Goal: Communication & Community: Connect with others

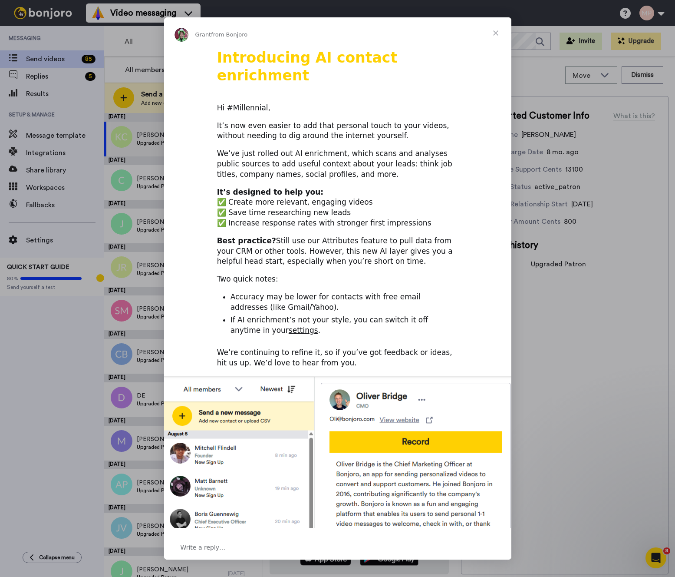
click at [82, 214] on div "Intercom messenger" at bounding box center [337, 288] width 675 height 577
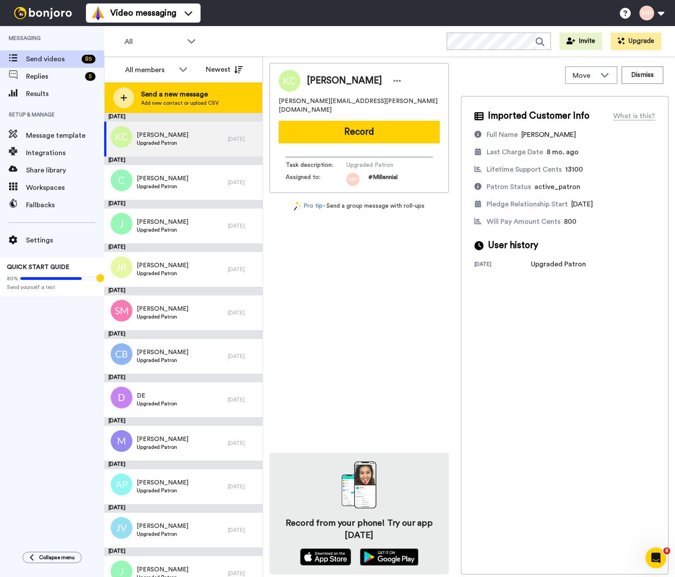
click at [195, 102] on span "Add new contact or upload CSV" at bounding box center [180, 102] width 78 height 7
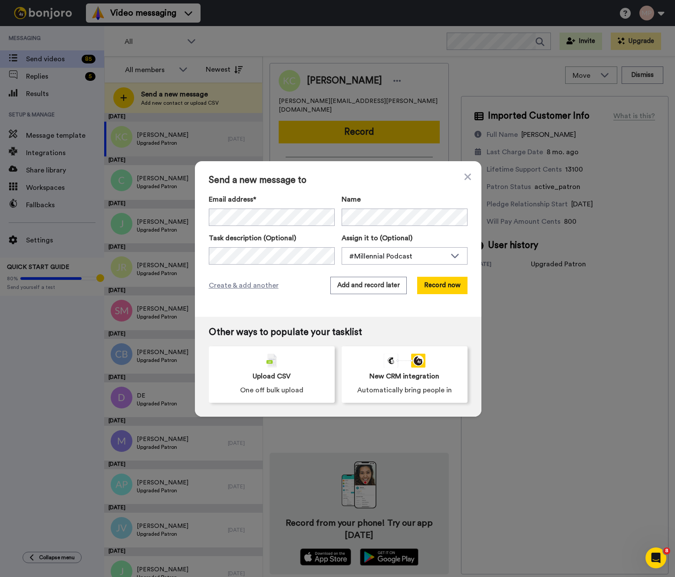
click at [397, 172] on div "Send a new message to Email address* No search result for ‘ [EMAIL_ADDRESS][DOM…" at bounding box center [338, 238] width 287 height 155
click at [445, 286] on button "Record now" at bounding box center [442, 285] width 50 height 17
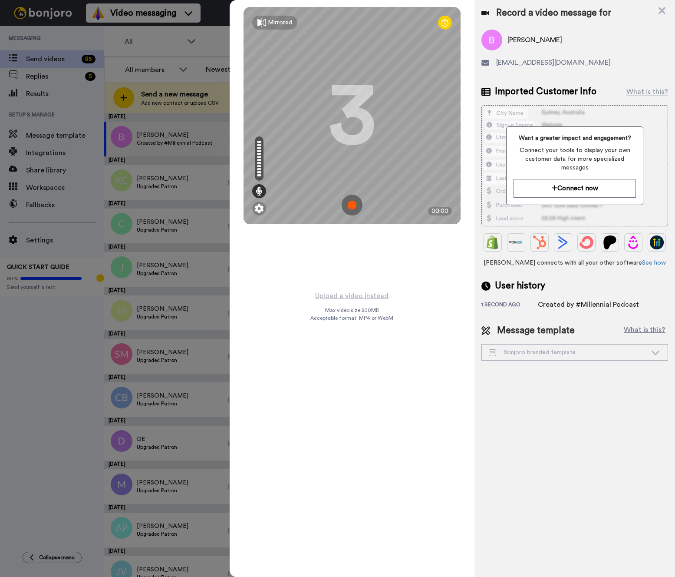
click at [396, 376] on div "Mirrored Redo 3 00:00 Upload a video instead Max video size: 500 MB Acceptable …" at bounding box center [352, 288] width 245 height 577
click at [258, 211] on img at bounding box center [259, 208] width 9 height 9
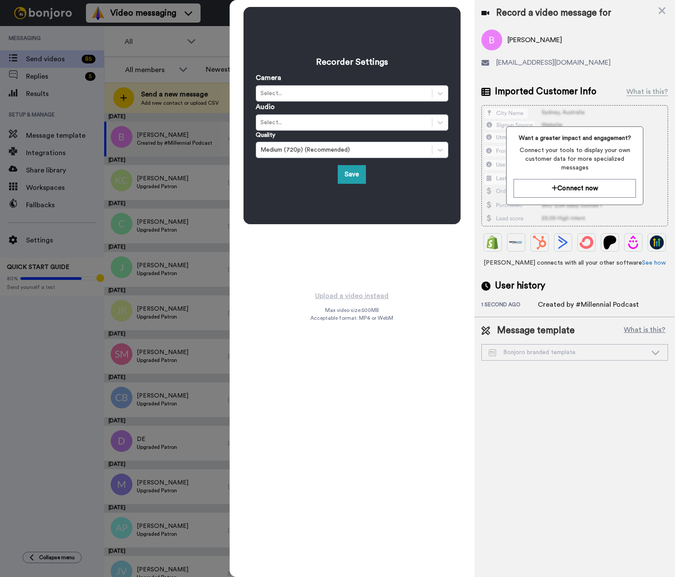
click at [297, 80] on div "Camera Select..." at bounding box center [352, 87] width 193 height 29
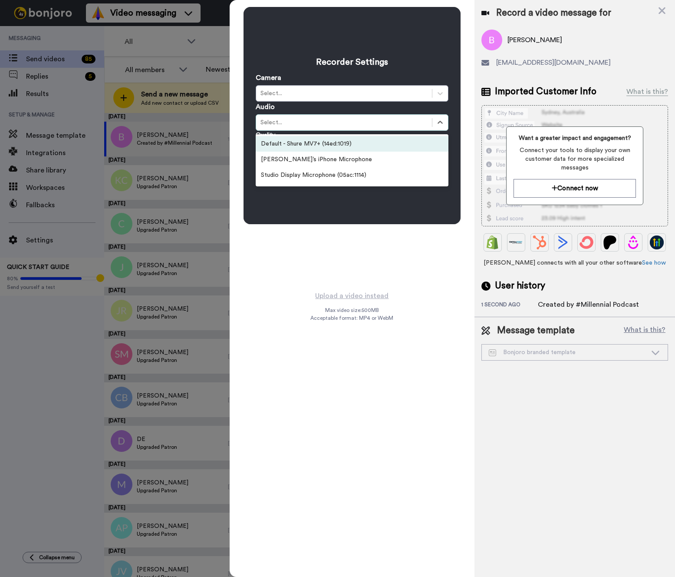
click at [317, 118] on div "Select..." at bounding box center [344, 122] width 167 height 9
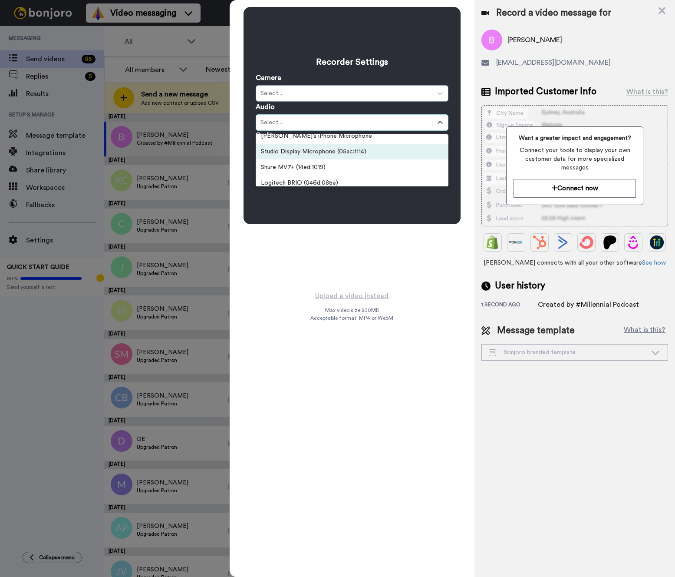
click at [297, 150] on div "Studio Display Microphone (05ac:1114)" at bounding box center [352, 152] width 193 height 16
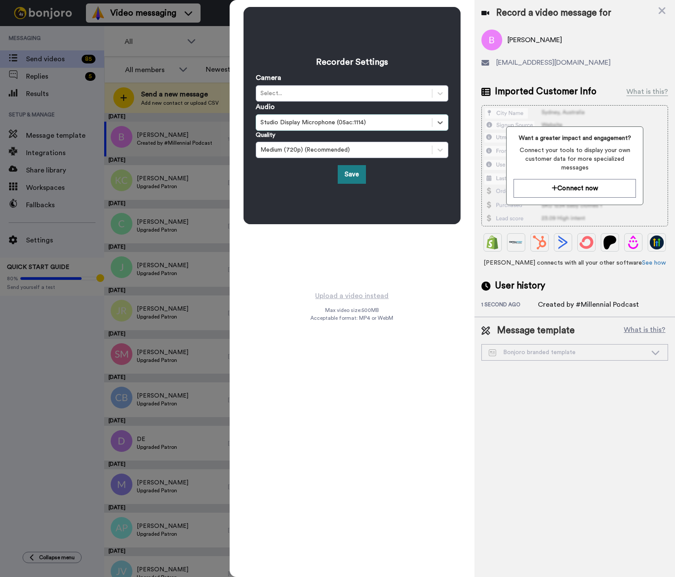
click at [356, 172] on button "Save" at bounding box center [352, 174] width 28 height 19
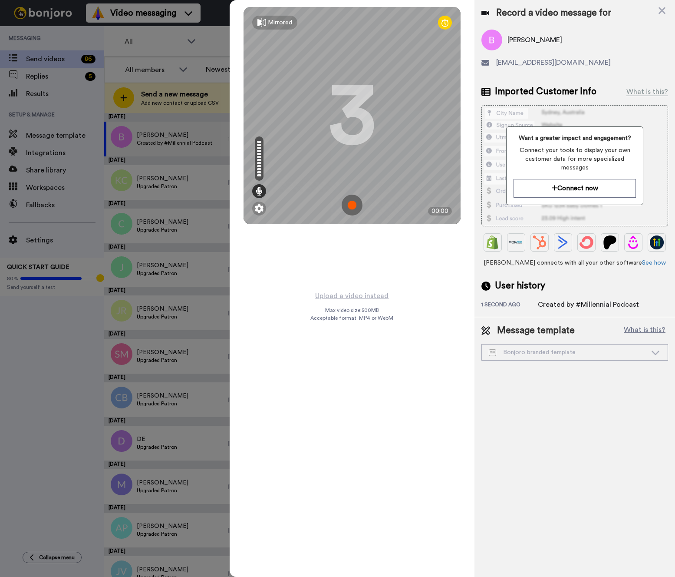
click at [353, 202] on img at bounding box center [352, 205] width 21 height 21
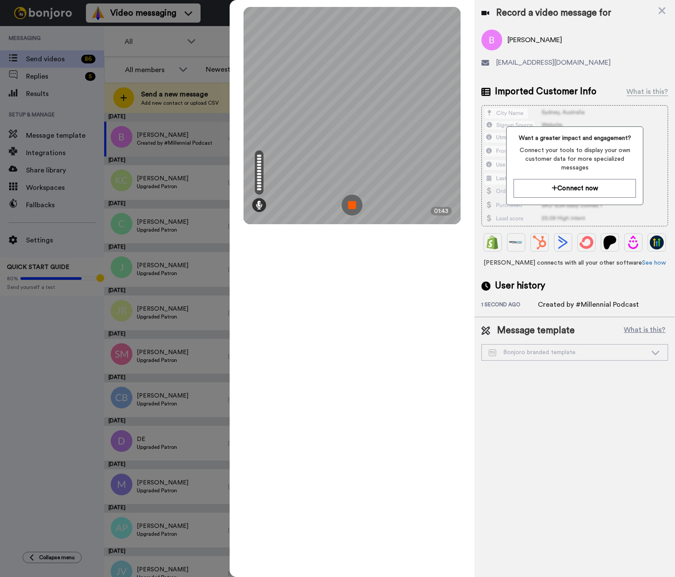
click at [350, 201] on img at bounding box center [352, 205] width 21 height 21
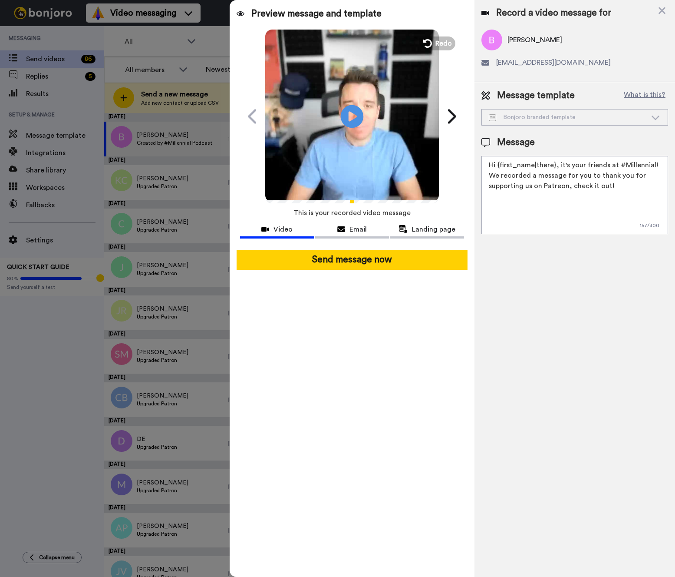
click at [353, 118] on icon "Play/Pause" at bounding box center [352, 116] width 23 height 41
click at [347, 114] on icon at bounding box center [352, 116] width 23 height 23
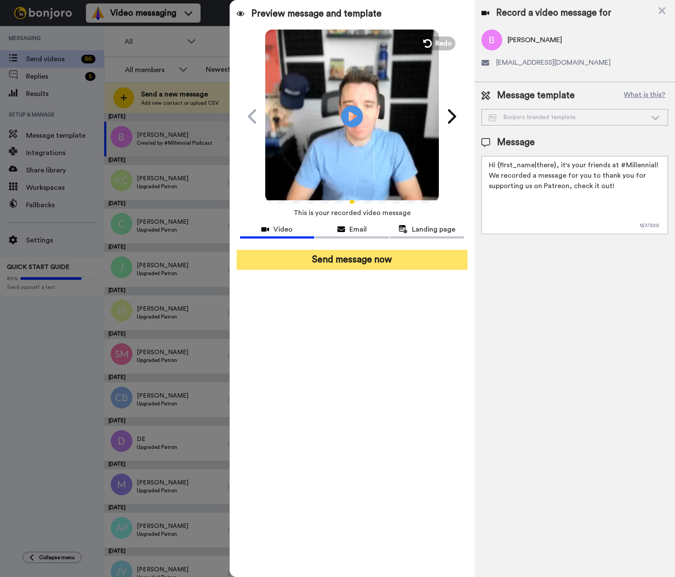
click at [342, 256] on button "Send message now" at bounding box center [352, 260] width 231 height 20
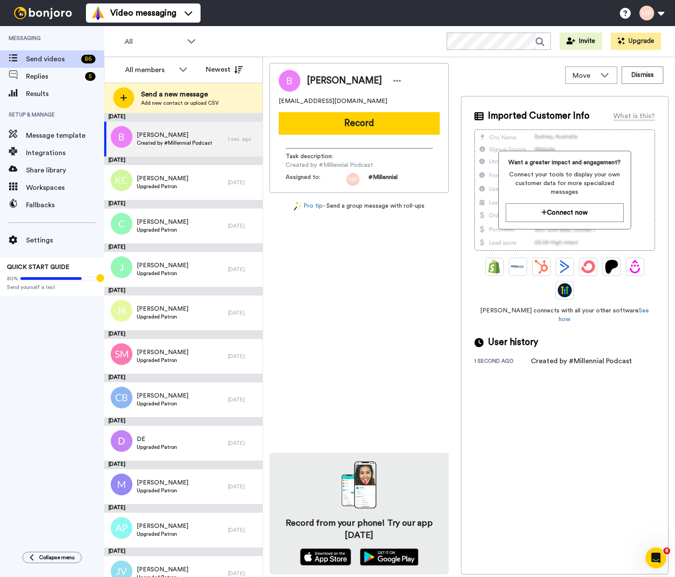
scroll to position [0, 0]
